Goal: Task Accomplishment & Management: Use online tool/utility

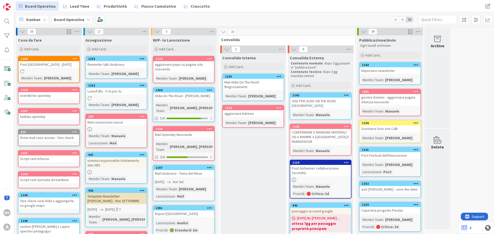
click at [74, 60] on icon at bounding box center [74, 59] width 5 height 4
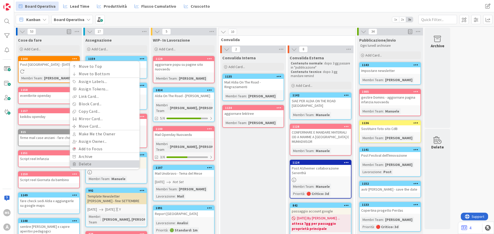
click at [94, 165] on link "Delete" at bounding box center [105, 164] width 70 height 7
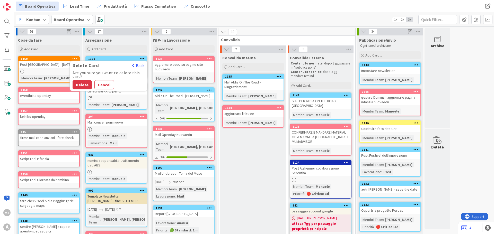
click at [77, 79] on div "Are you sure you want to delete this card? Delete Cancel" at bounding box center [108, 80] width 77 height 19
click at [78, 82] on button "Delete" at bounding box center [82, 84] width 19 height 9
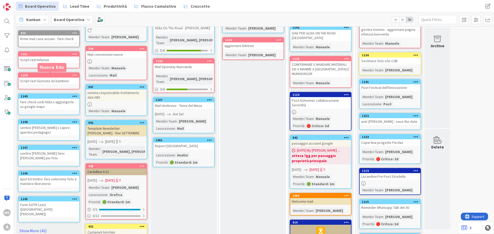
scroll to position [77, 0]
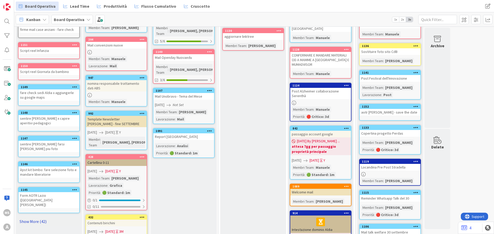
click at [39, 218] on link "Show More (42)" at bounding box center [49, 222] width 62 height 8
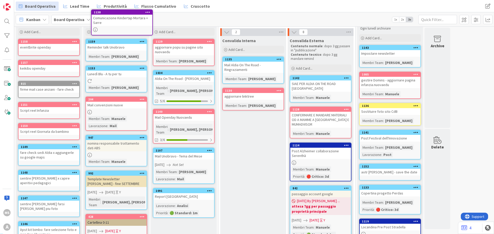
scroll to position [0, 0]
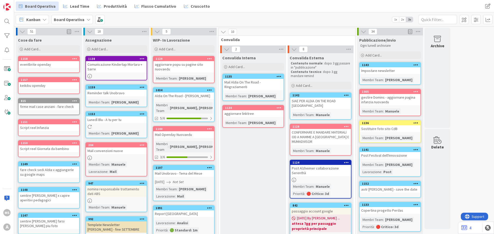
click at [133, 65] on div "Comunicazione Kindertap Mortara + Sarre" at bounding box center [116, 66] width 61 height 11
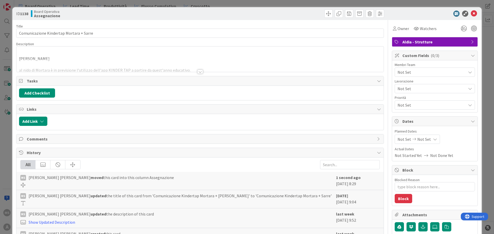
click at [410, 69] on span "Not Set" at bounding box center [432, 72] width 68 height 6
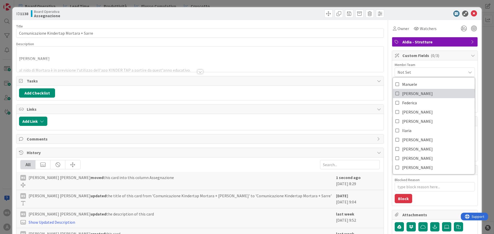
click at [409, 95] on span "Eleonora" at bounding box center [417, 94] width 31 height 8
type textarea "x"
click at [471, 13] on icon at bounding box center [474, 14] width 6 height 6
